Goal: Task Accomplishment & Management: Manage account settings

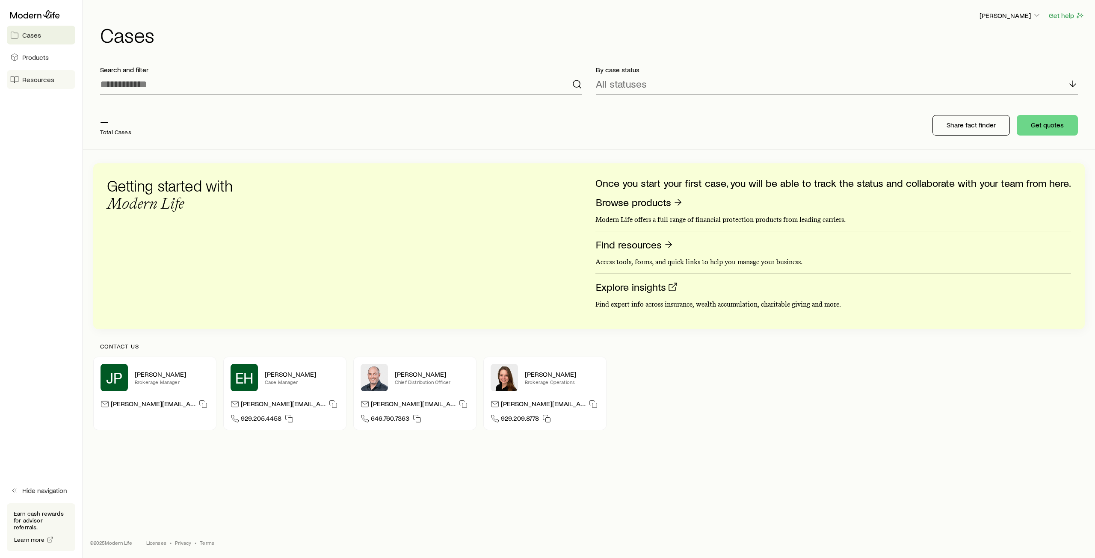
click at [40, 80] on span "Resources" at bounding box center [38, 79] width 32 height 9
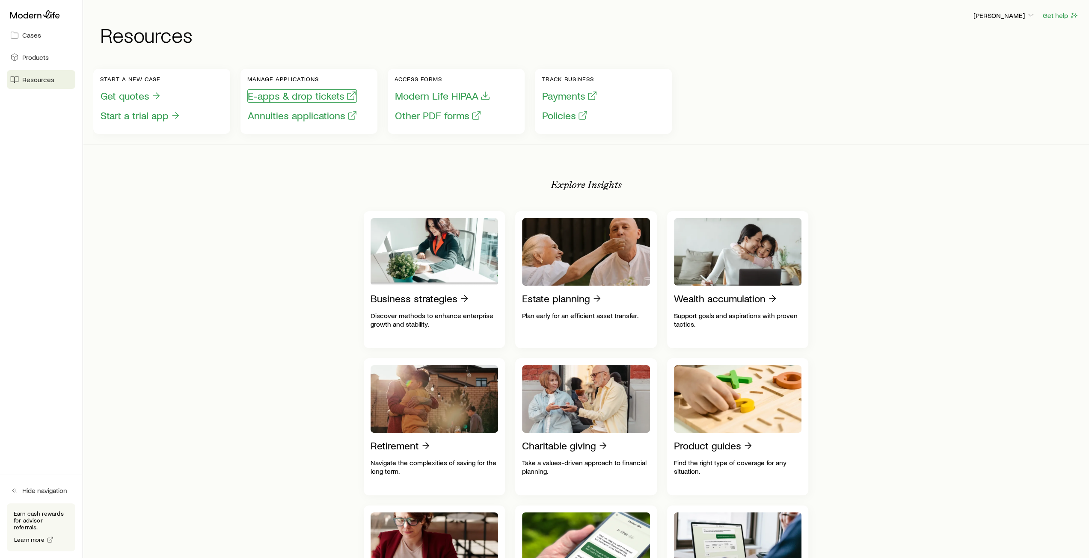
click at [328, 95] on button "E-apps & drop tickets" at bounding box center [302, 95] width 110 height 13
click at [309, 92] on button "E-apps & drop tickets" at bounding box center [302, 95] width 110 height 13
click at [1006, 18] on p "[PERSON_NAME]" at bounding box center [1004, 15] width 62 height 9
click at [790, 67] on div "Start a new case Get quotes Start a trial app Manage applications E-apps & drop…" at bounding box center [585, 102] width 985 height 86
click at [1018, 17] on p "[PERSON_NAME]" at bounding box center [1004, 15] width 62 height 9
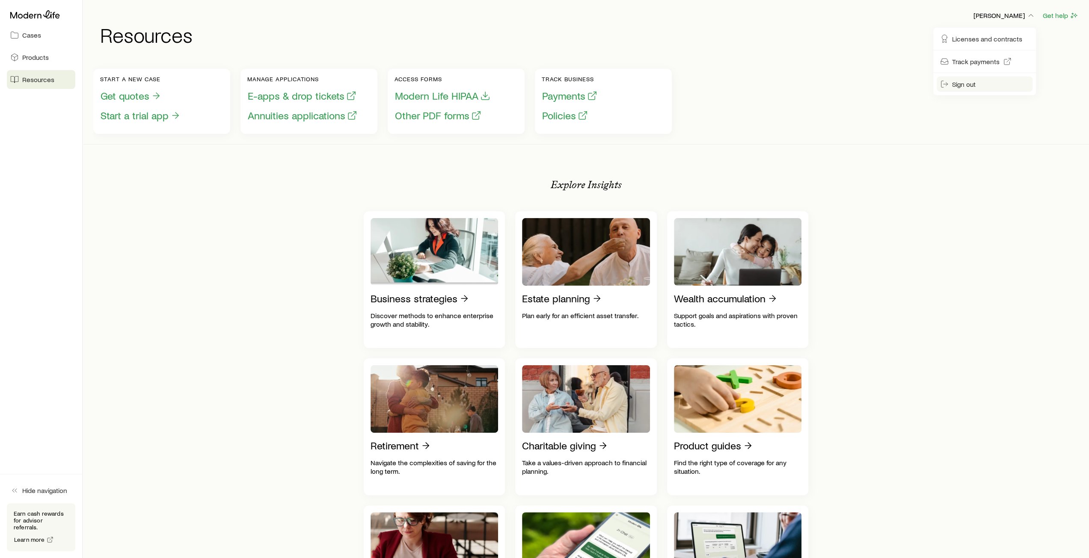
click at [974, 83] on span "Sign out" at bounding box center [964, 84] width 24 height 9
